Goal: Obtain resource: Download file/media

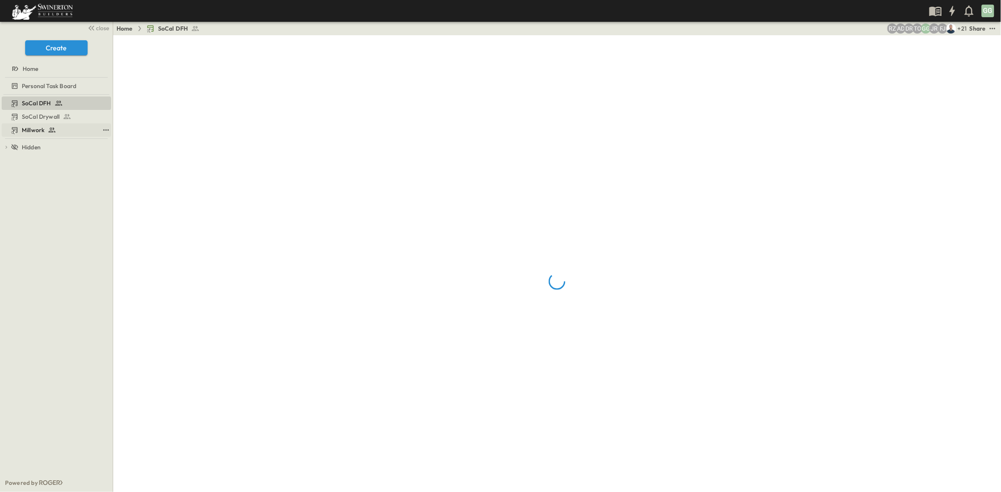
click at [27, 131] on span "Millwork" at bounding box center [33, 130] width 23 height 8
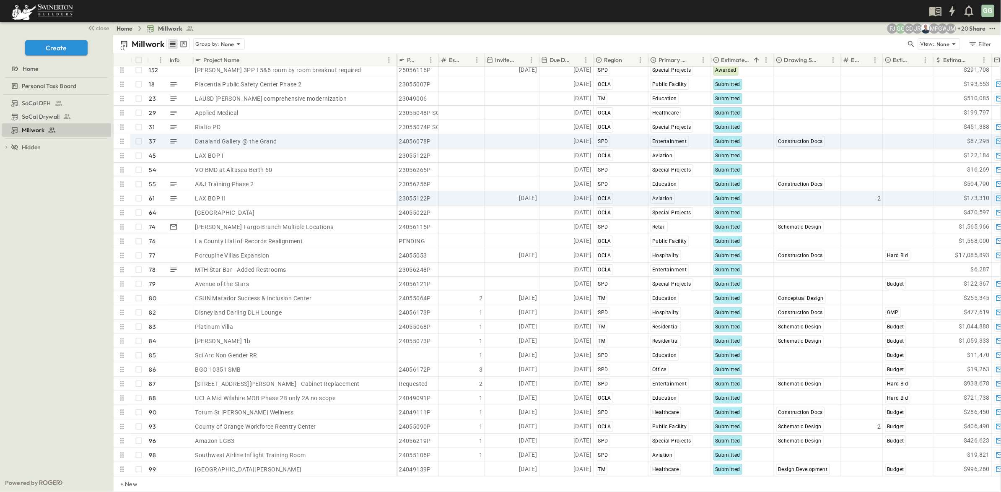
scroll to position [1258, 0]
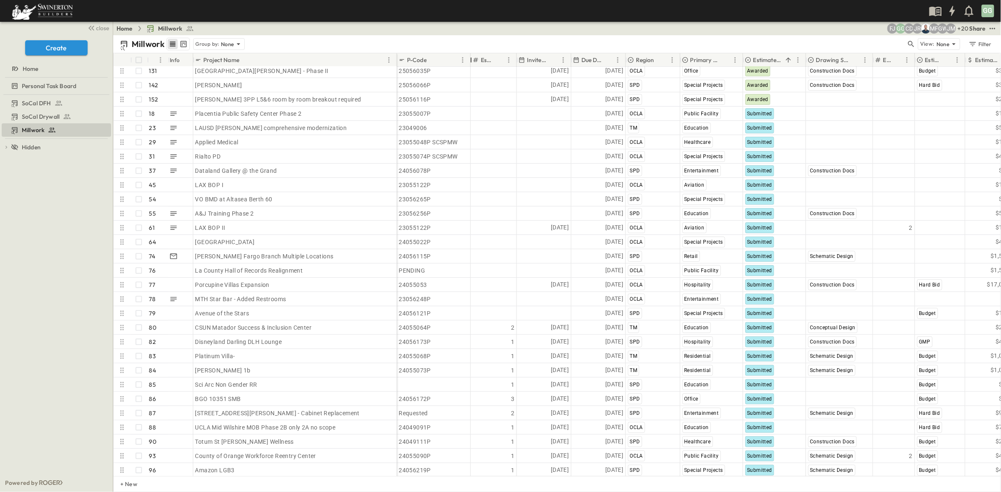
drag, startPoint x: 437, startPoint y: 58, endPoint x: 470, endPoint y: 60, distance: 32.8
click at [470, 60] on div at bounding box center [471, 59] width 8 height 23
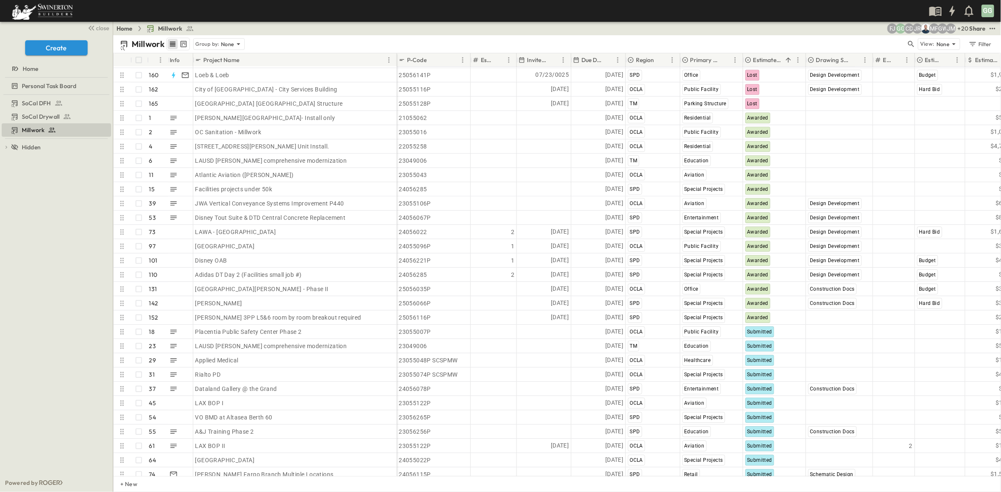
scroll to position [1069, 0]
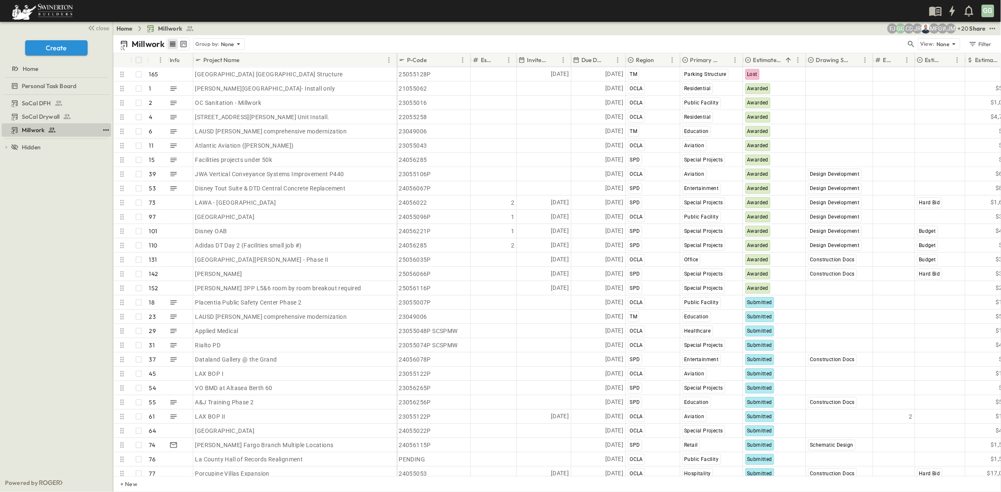
click at [106, 130] on icon "test" at bounding box center [105, 129] width 5 height 1
click at [29, 220] on span "CSV" at bounding box center [35, 224] width 12 height 8
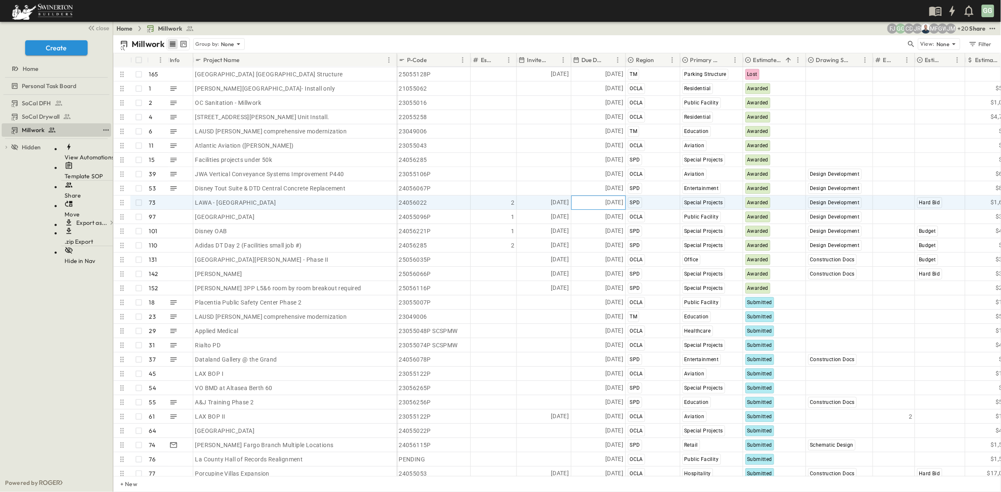
click at [589, 198] on div "[DATE]" at bounding box center [599, 202] width 54 height 13
